Goal: Information Seeking & Learning: Learn about a topic

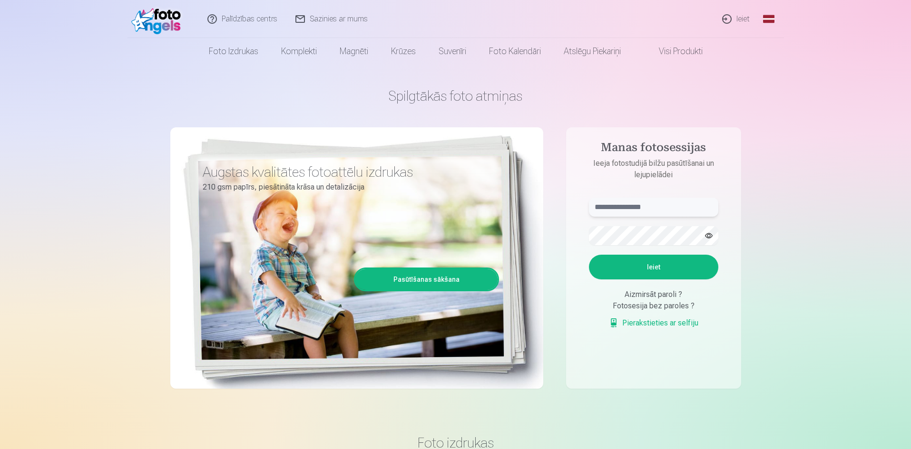
click at [637, 213] on input "text" at bounding box center [653, 207] width 129 height 19
paste input "**********"
type input "**********"
click at [636, 259] on button "Ieiet" at bounding box center [653, 267] width 129 height 25
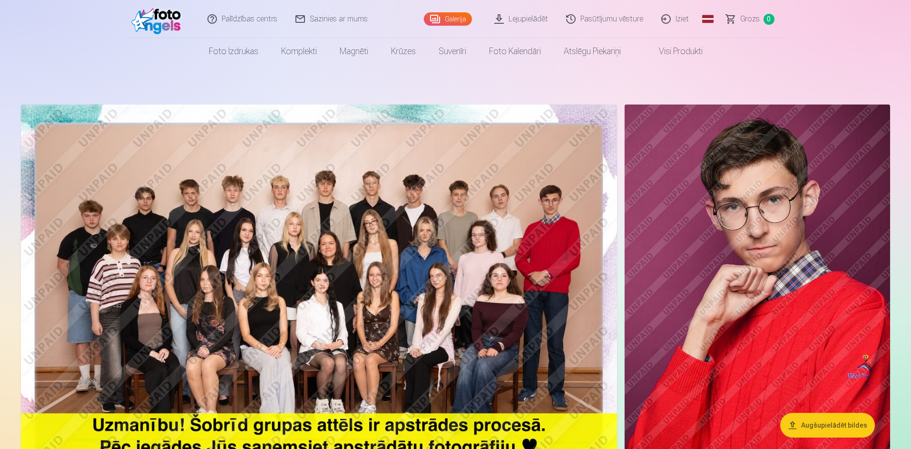
click at [549, 210] on img at bounding box center [319, 304] width 596 height 398
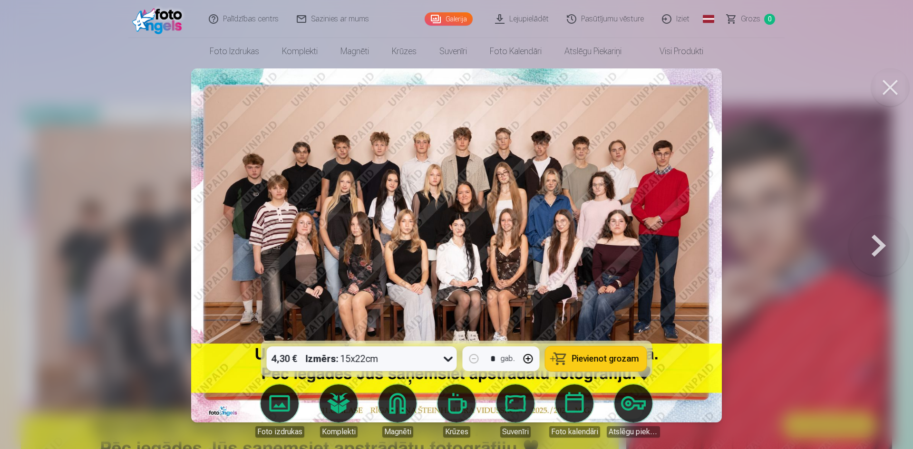
click at [681, 166] on img at bounding box center [456, 245] width 531 height 354
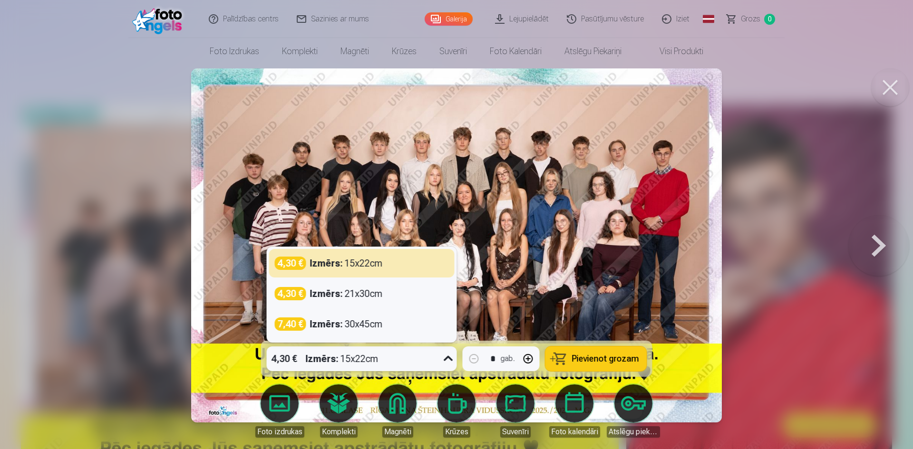
click at [449, 357] on icon at bounding box center [448, 358] width 15 height 15
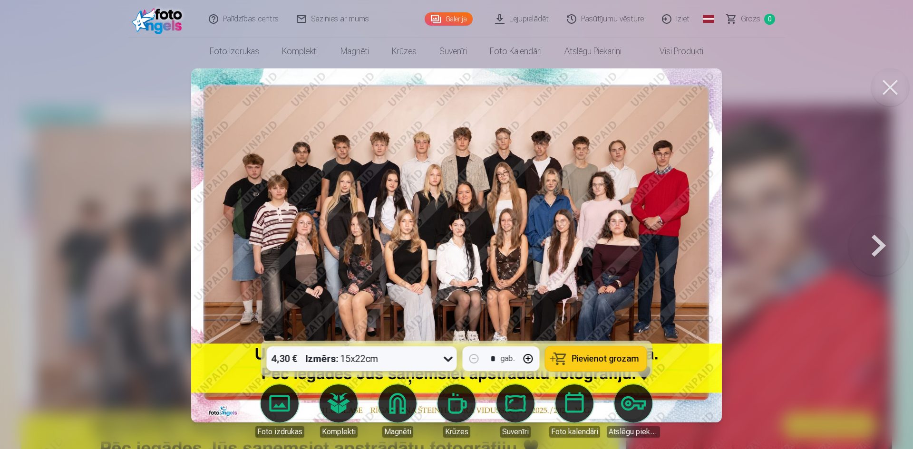
click at [444, 358] on icon at bounding box center [448, 358] width 15 height 15
click at [365, 244] on img at bounding box center [456, 245] width 531 height 354
click at [890, 258] on button at bounding box center [878, 246] width 61 height 172
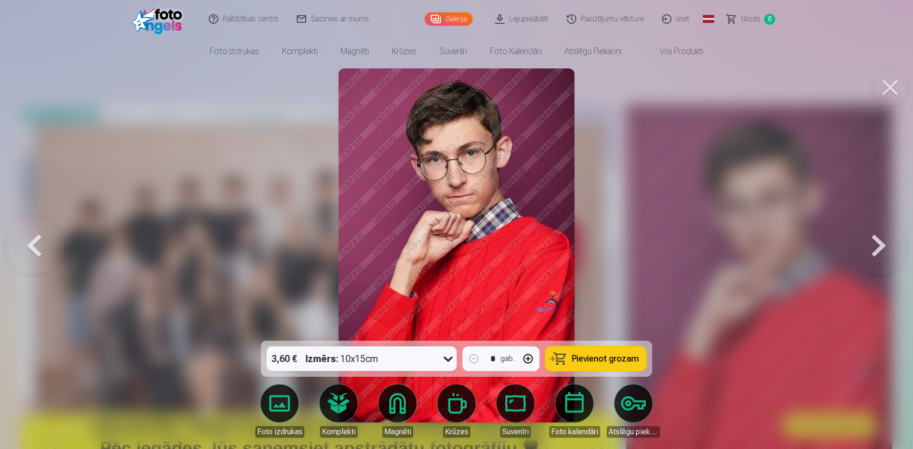
click at [888, 255] on button at bounding box center [878, 246] width 61 height 172
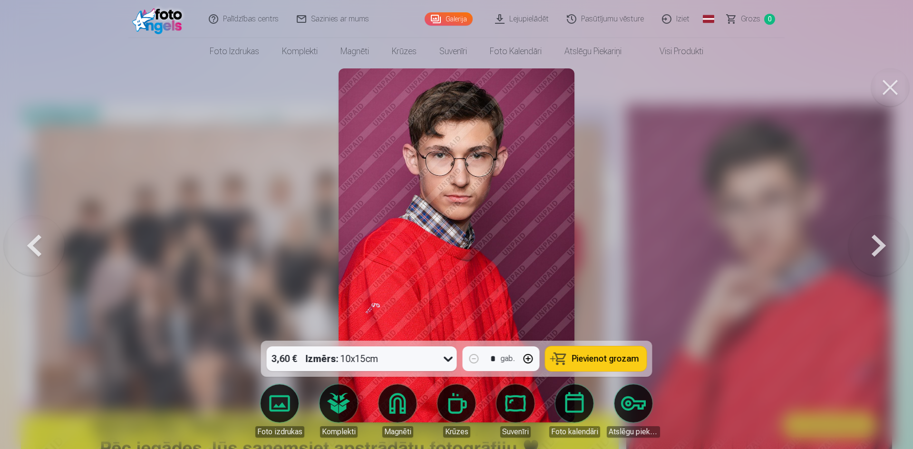
click at [867, 247] on button at bounding box center [878, 246] width 61 height 172
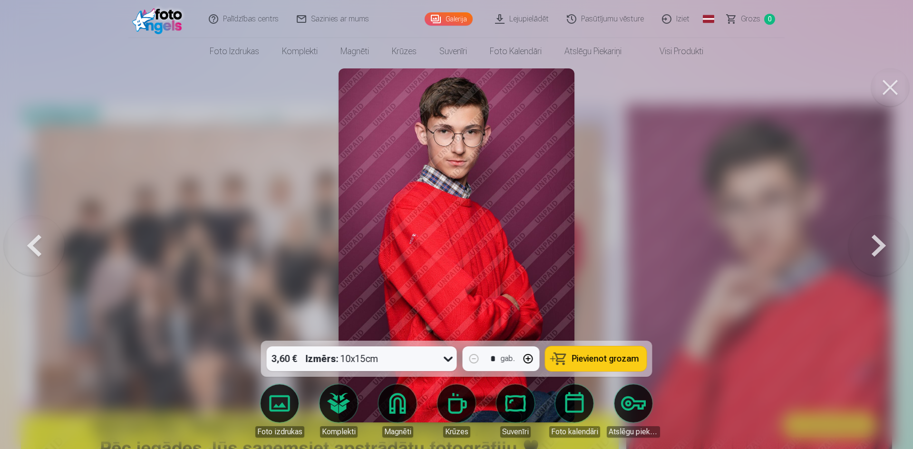
click at [867, 247] on button at bounding box center [878, 246] width 61 height 172
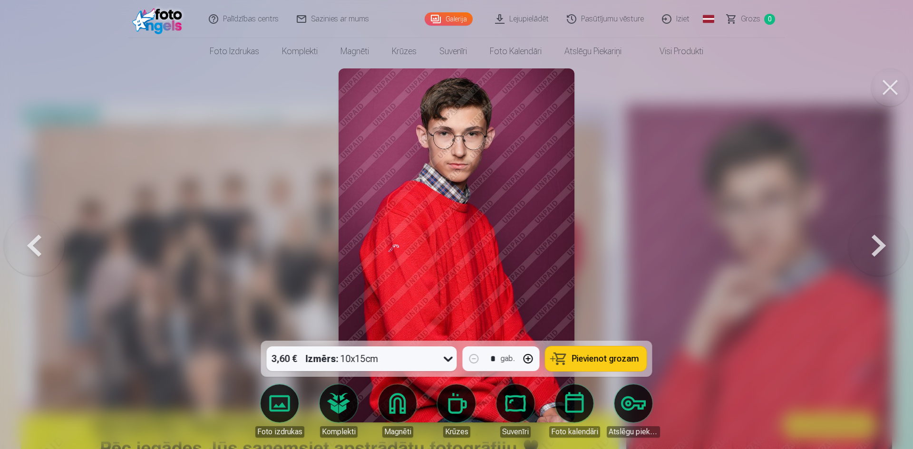
click at [867, 247] on button at bounding box center [878, 246] width 61 height 172
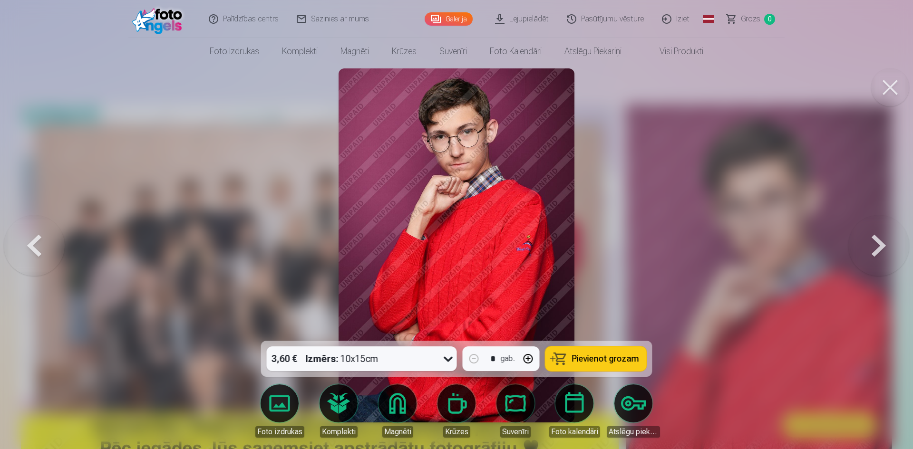
click at [867, 247] on button at bounding box center [878, 246] width 61 height 172
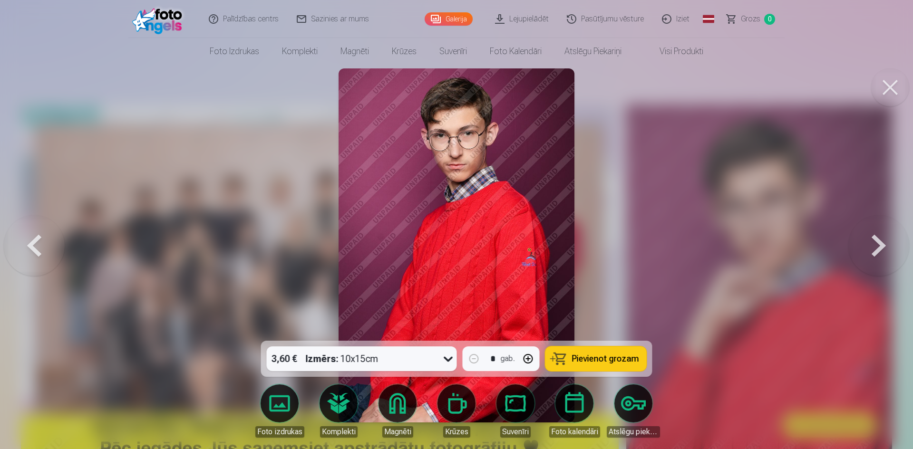
click at [867, 247] on button at bounding box center [878, 246] width 61 height 172
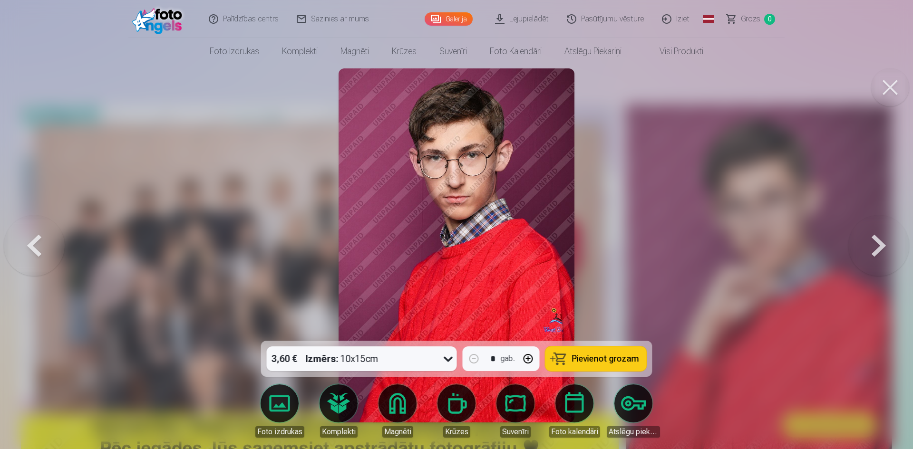
click at [867, 247] on button at bounding box center [878, 246] width 61 height 172
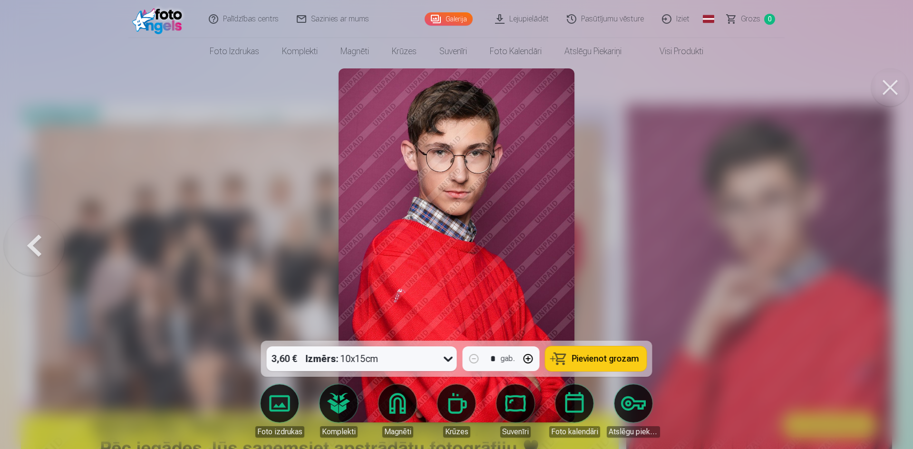
click at [867, 247] on div at bounding box center [456, 224] width 913 height 449
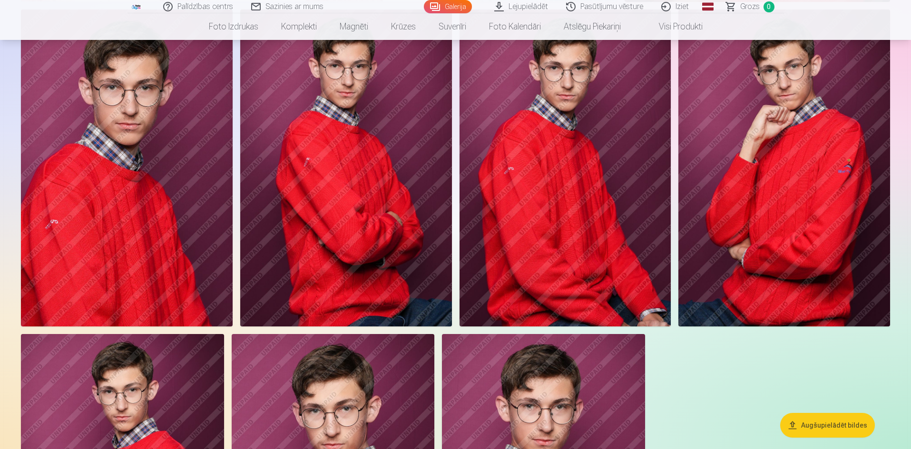
scroll to position [428, 0]
